Goal: Task Accomplishment & Management: Use online tool/utility

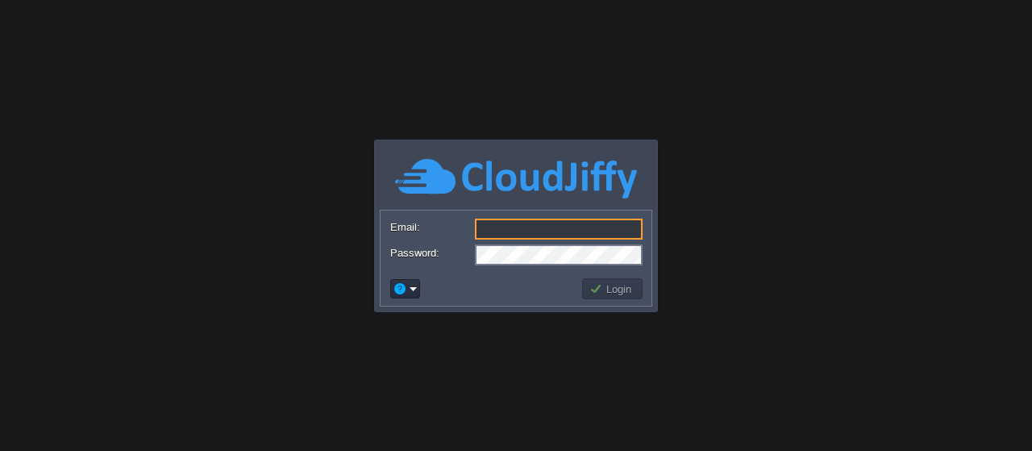
type input "[EMAIL_ADDRESS][DOMAIN_NAME]"
click at [604, 290] on button "Login" at bounding box center [612, 288] width 47 height 15
click at [617, 291] on button "Login" at bounding box center [612, 288] width 47 height 15
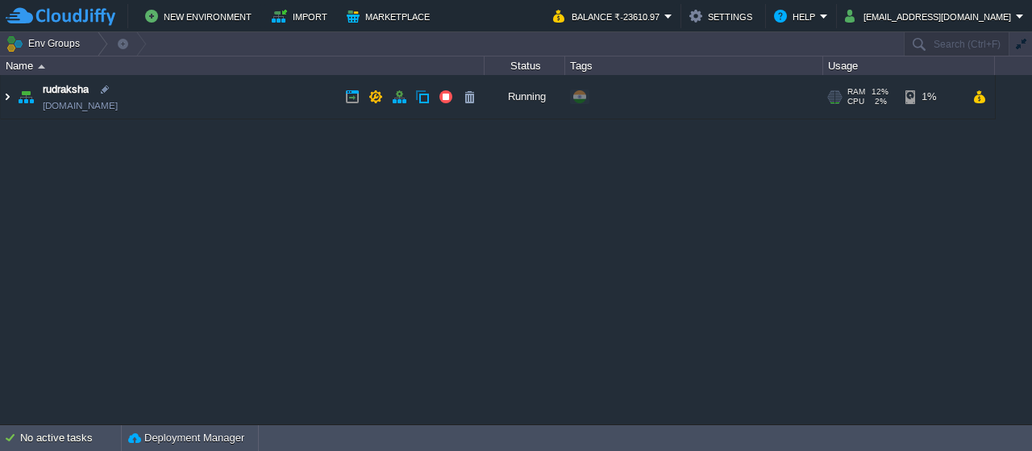
click at [6, 96] on img at bounding box center [7, 97] width 13 height 44
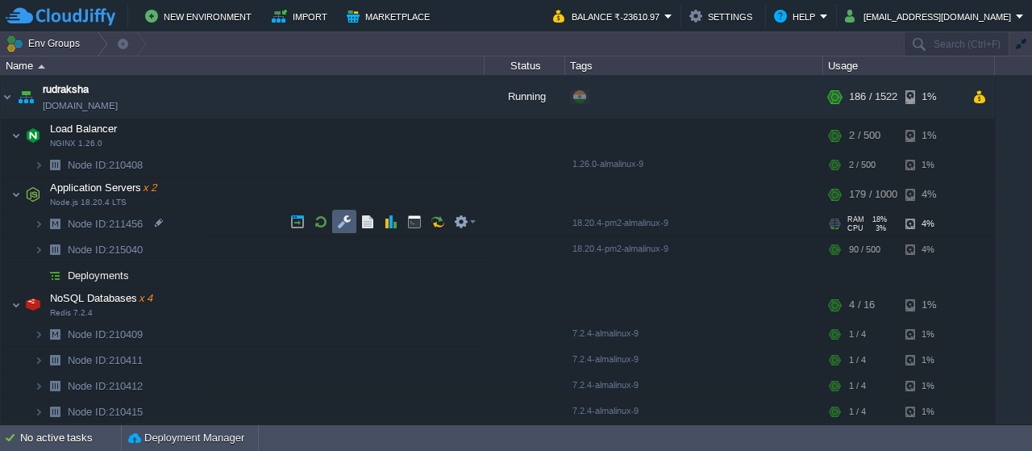
click at [343, 225] on button "button" at bounding box center [344, 221] width 15 height 15
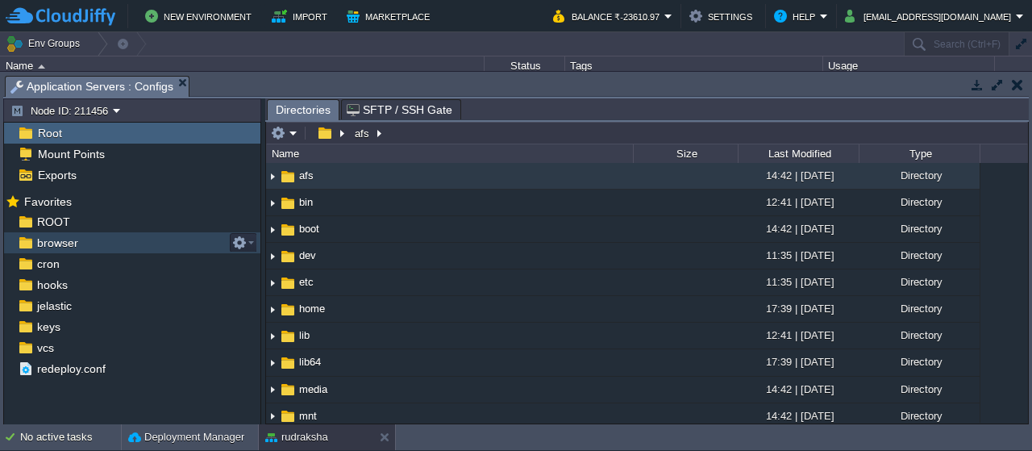
click at [64, 249] on div "browser" at bounding box center [132, 242] width 256 height 21
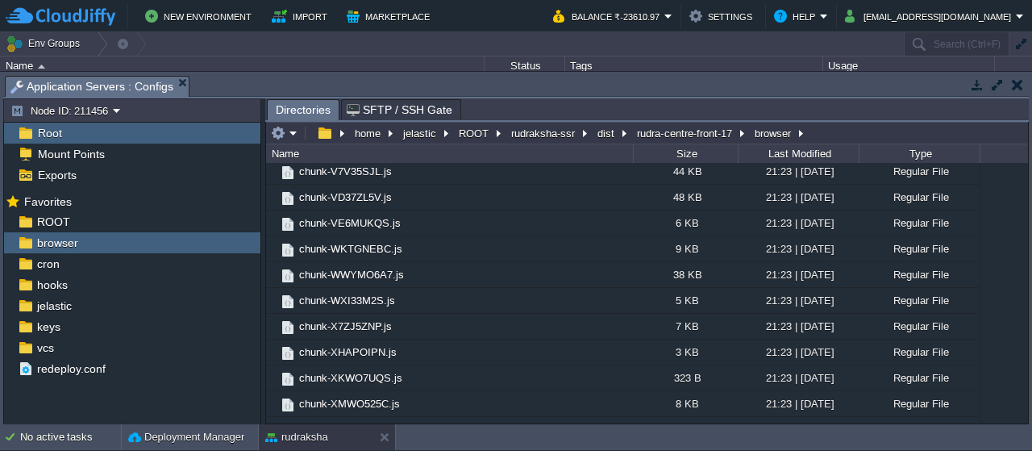
scroll to position [2500, 0]
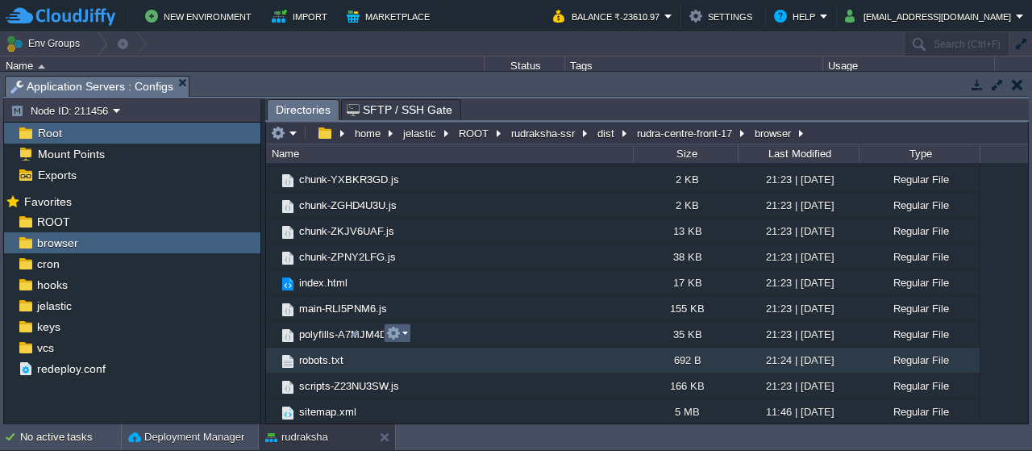
click at [397, 334] on button "button" at bounding box center [393, 333] width 15 height 15
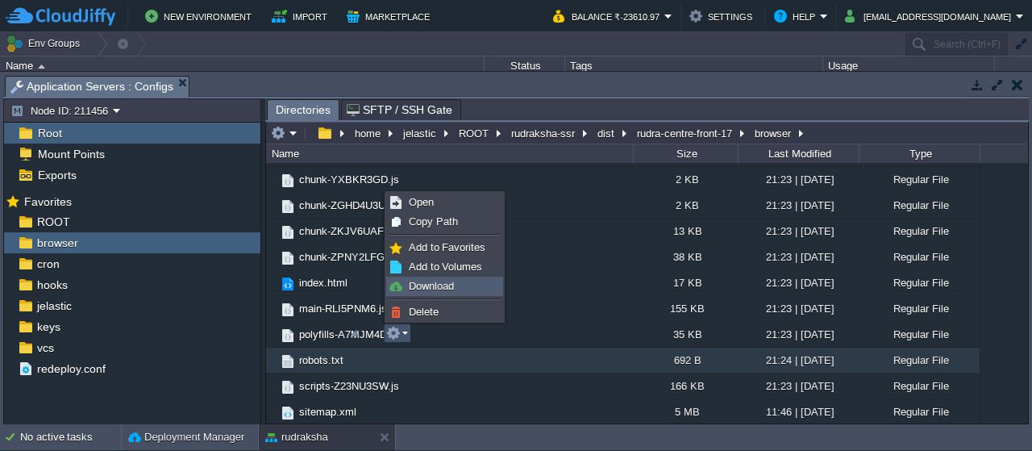
click at [459, 282] on link "Download" at bounding box center [444, 286] width 115 height 18
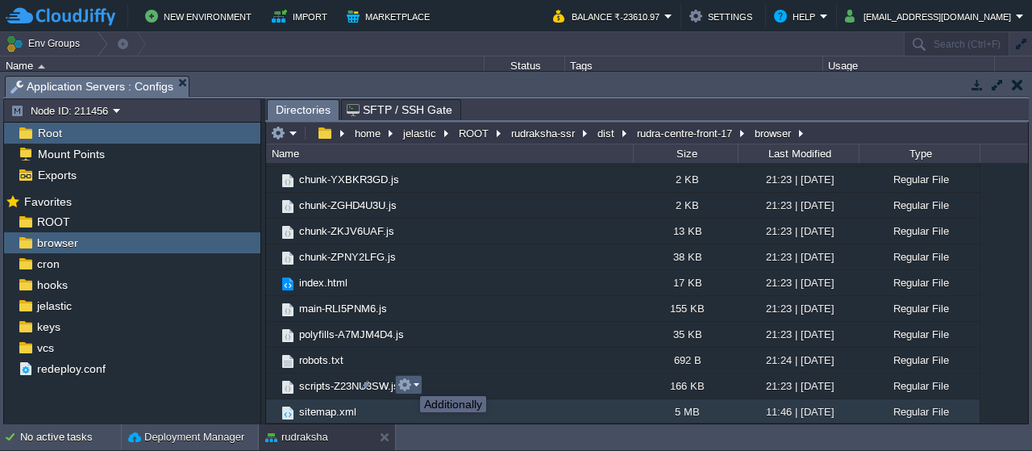
click at [407, 387] on button "button" at bounding box center [404, 384] width 15 height 15
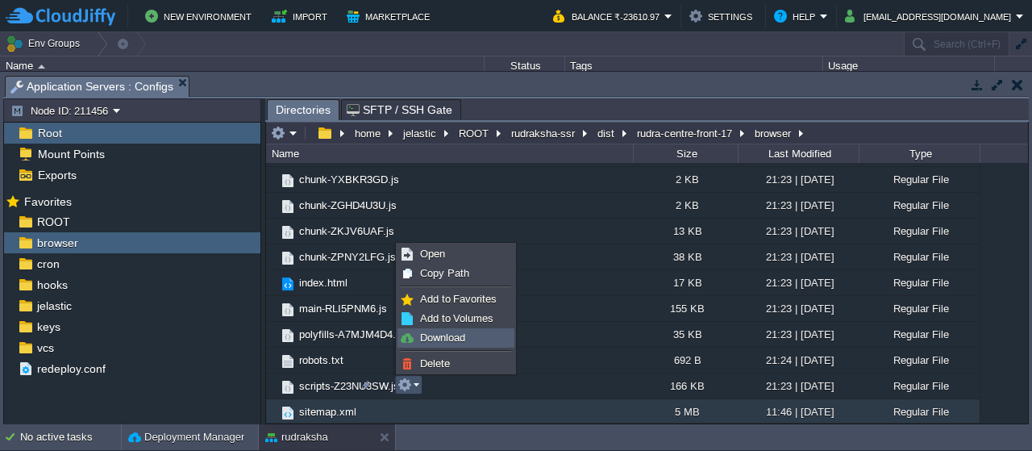
click at [434, 333] on span "Download" at bounding box center [442, 337] width 45 height 12
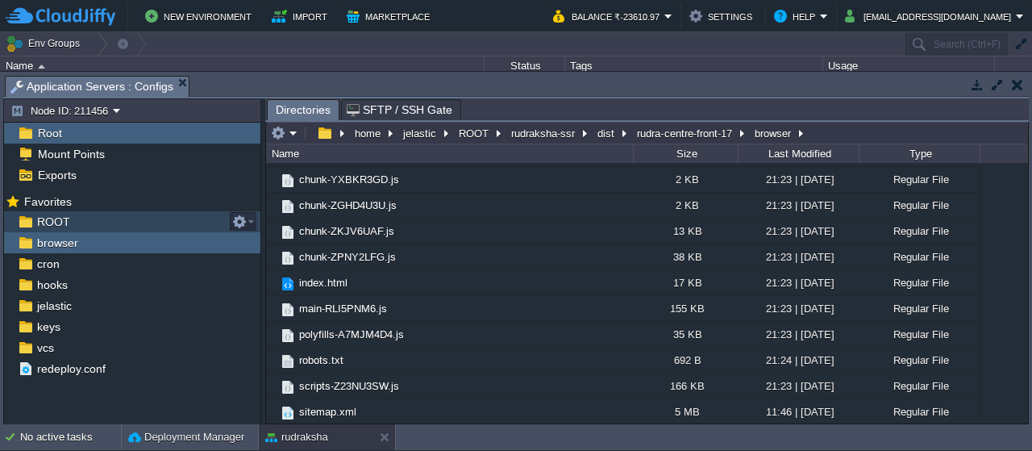
click at [52, 220] on span "ROOT" at bounding box center [53, 221] width 39 height 15
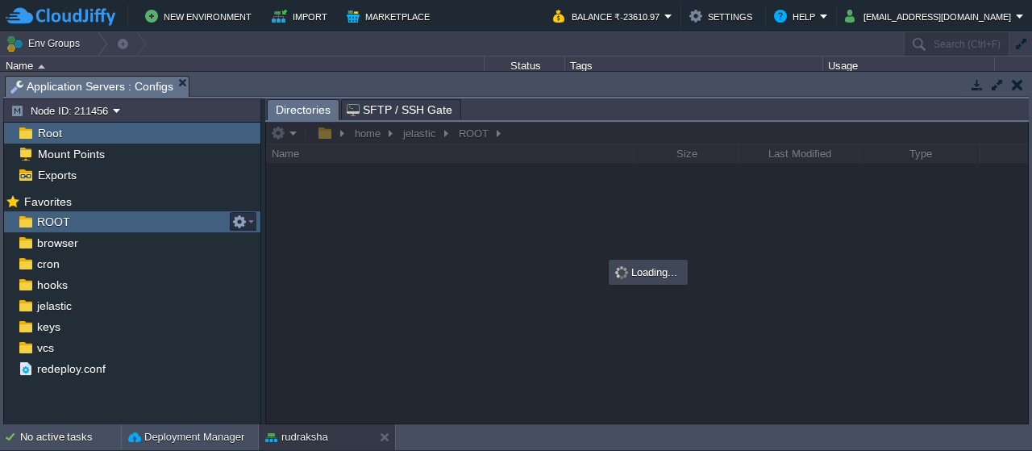
scroll to position [0, 0]
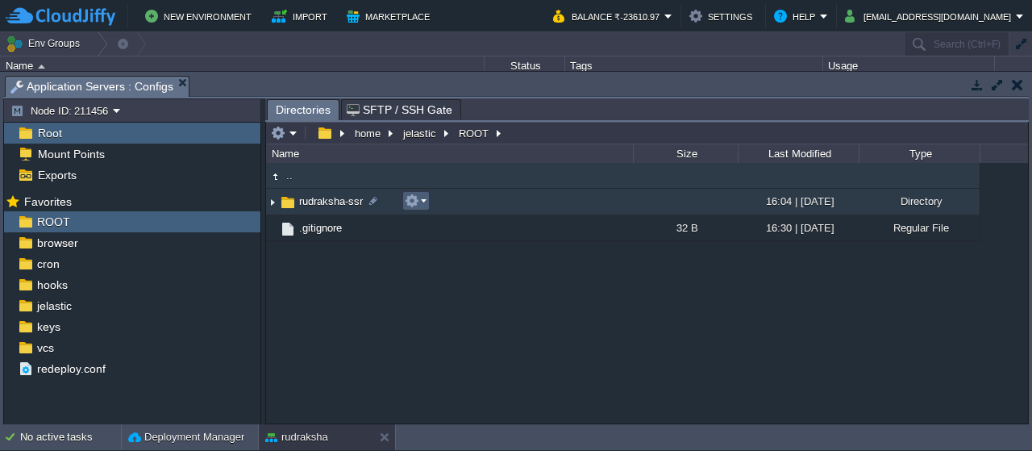
click at [408, 201] on button "button" at bounding box center [412, 200] width 15 height 15
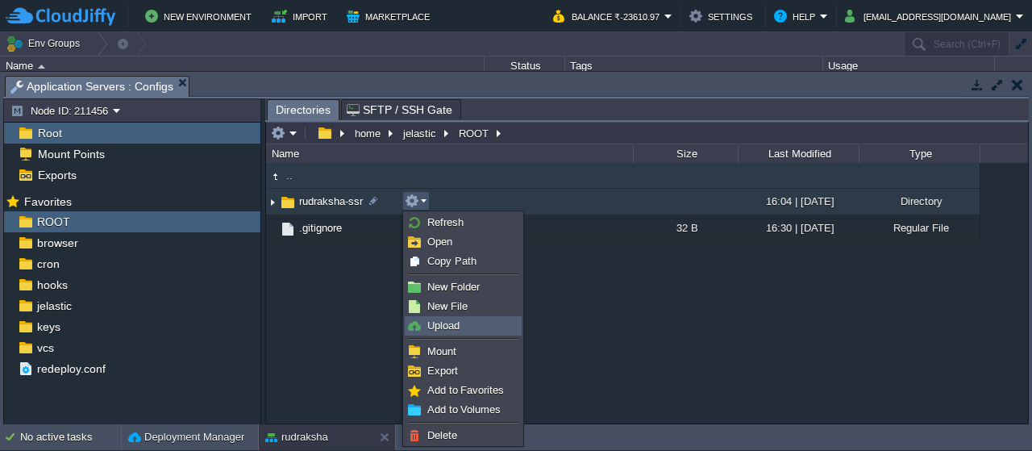
click at [455, 325] on span "Upload" at bounding box center [443, 325] width 32 height 12
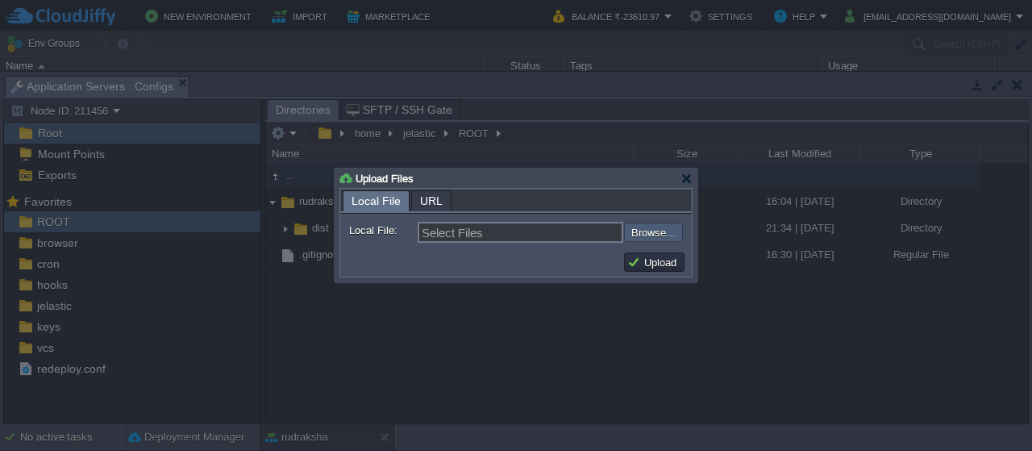
click at [672, 235] on input "file" at bounding box center [581, 231] width 204 height 19
type input "C:\fakepath\dist.zip"
type input "dist.zip"
click at [667, 260] on button "Upload" at bounding box center [654, 262] width 54 height 15
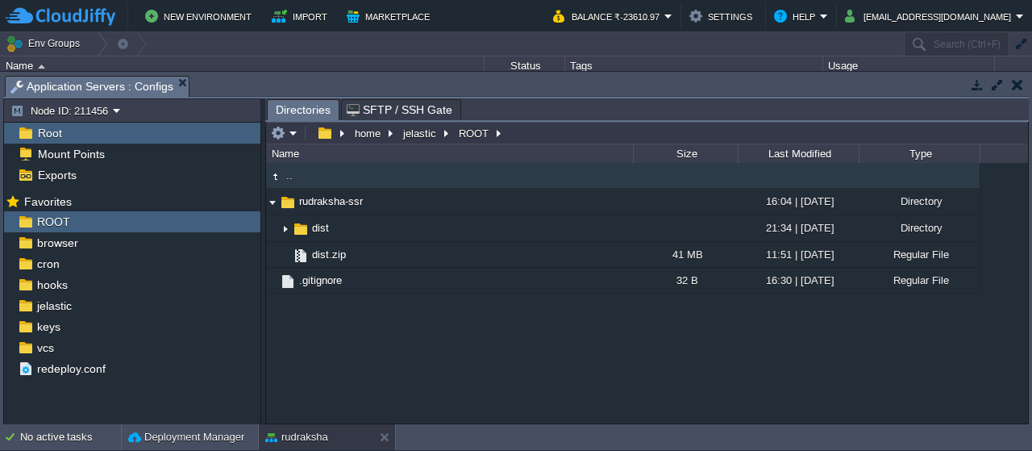
click at [1019, 88] on button "button" at bounding box center [1016, 84] width 11 height 15
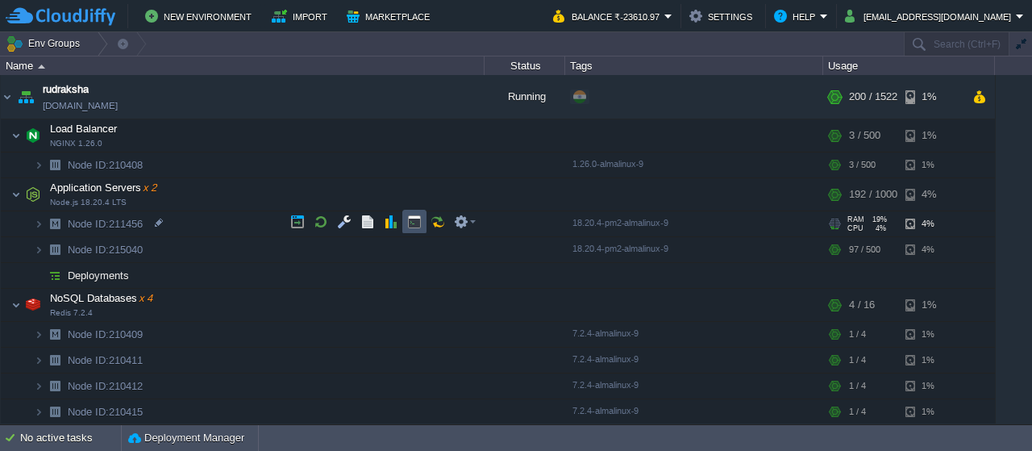
click at [416, 223] on button "button" at bounding box center [414, 221] width 15 height 15
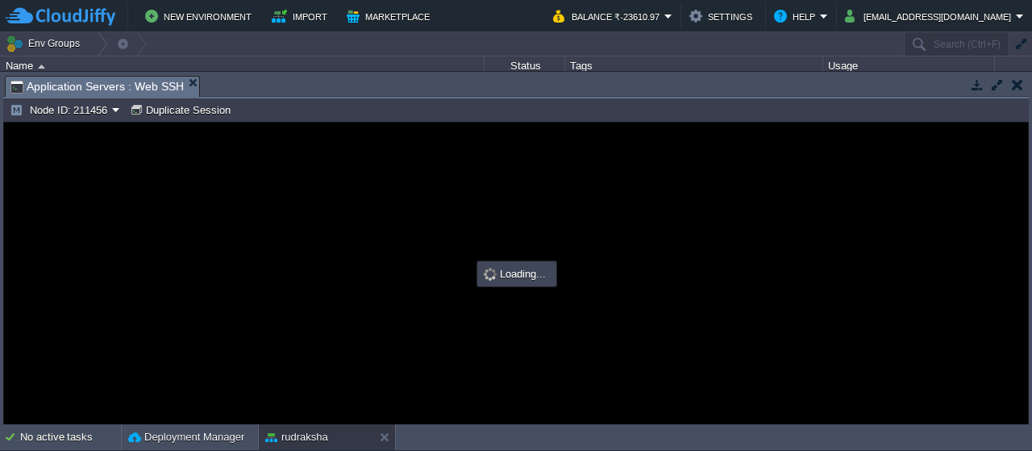
type input "#000000"
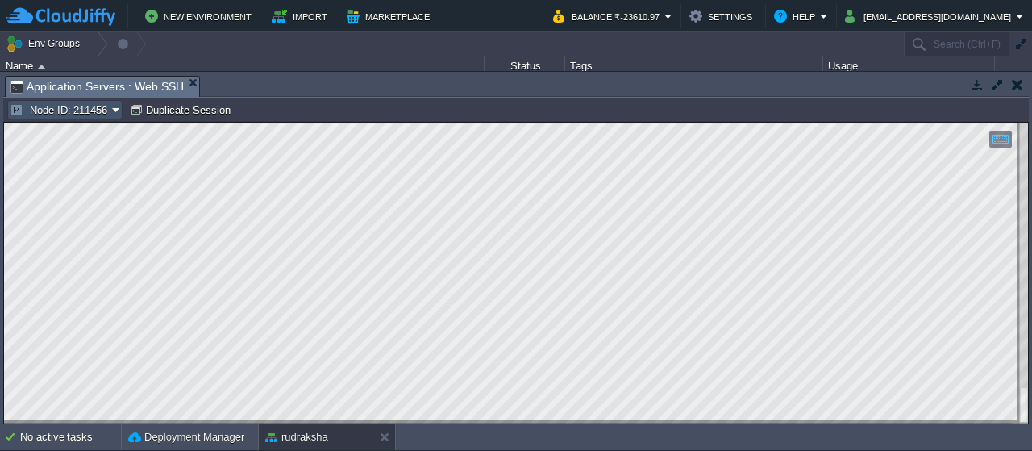
click at [106, 103] on button "Node ID: 211456" at bounding box center [61, 109] width 102 height 15
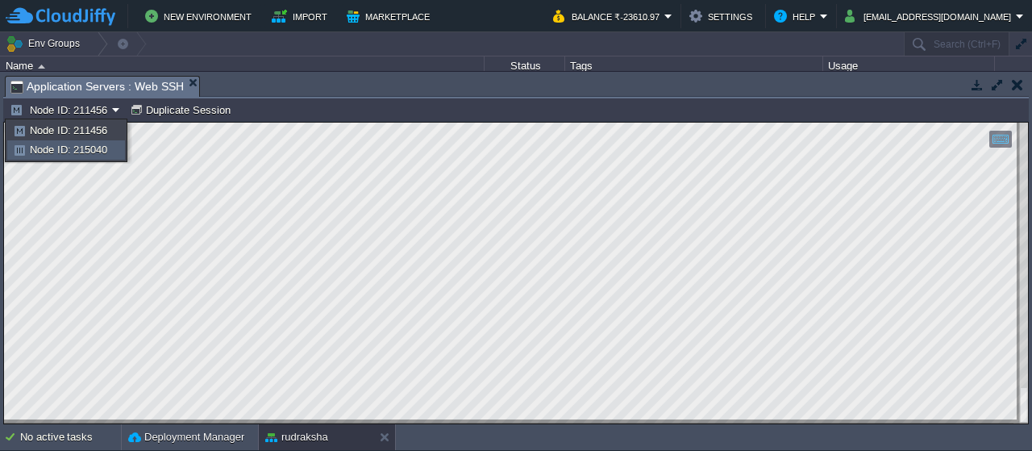
click at [92, 152] on span "Node ID: 215040" at bounding box center [68, 149] width 77 height 12
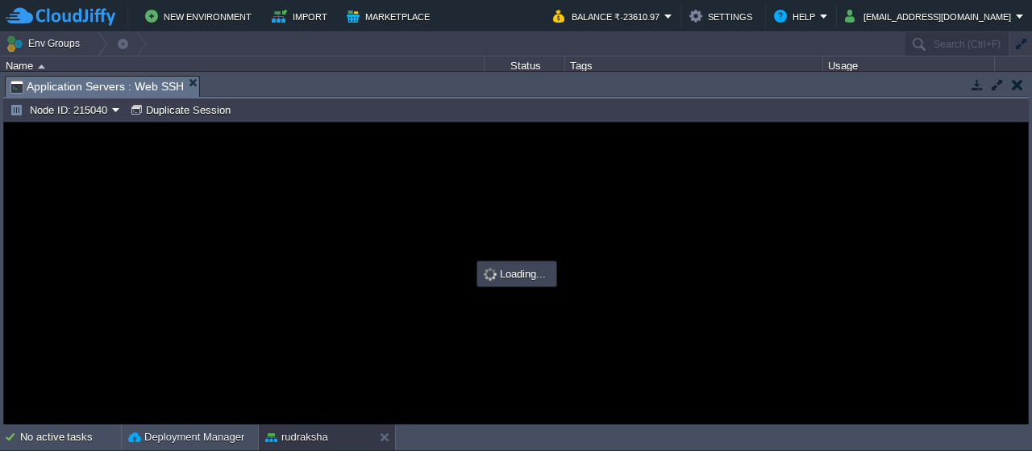
type input "#000000"
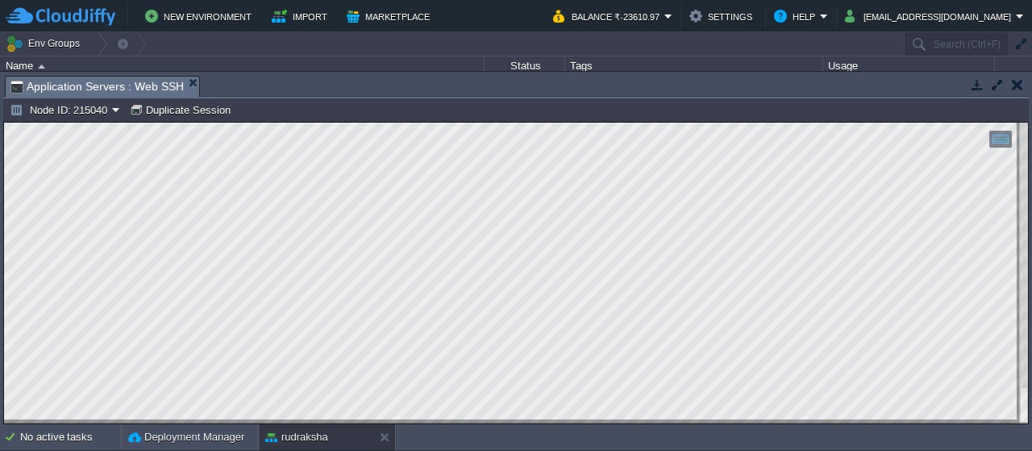
click at [1023, 80] on td at bounding box center [1017, 84] width 20 height 19
